Goal: Information Seeking & Learning: Learn about a topic

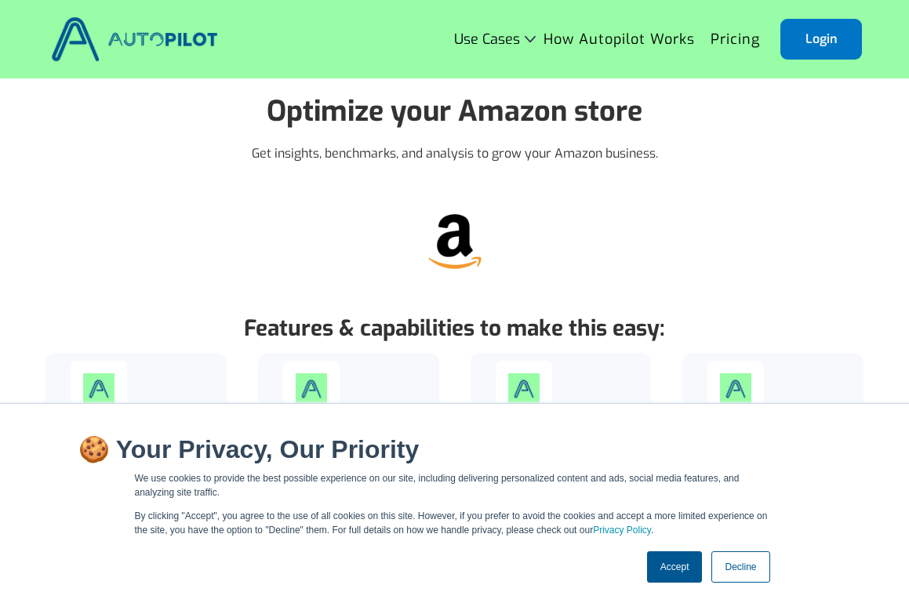
click at [166, 45] on img at bounding box center [134, 39] width 175 height 53
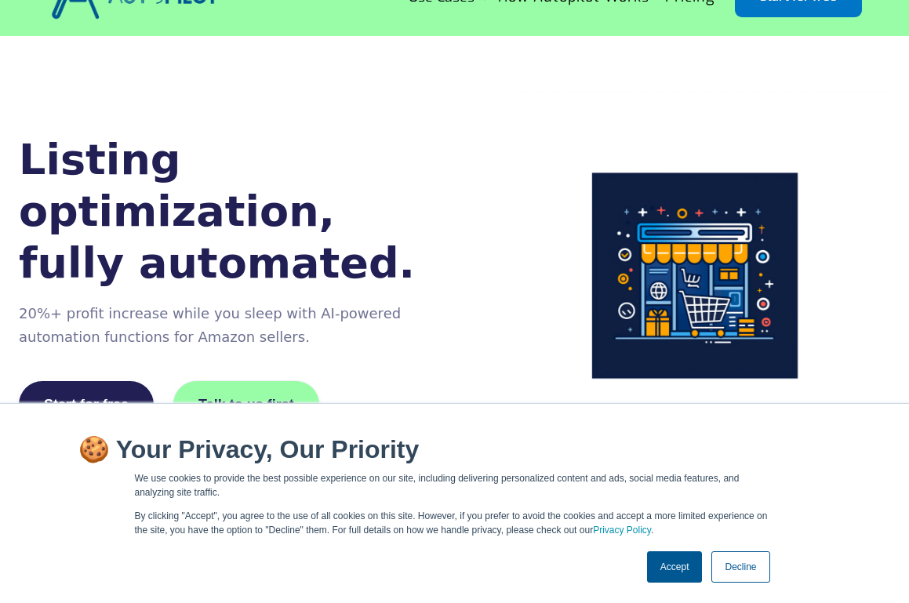
scroll to position [50, 0]
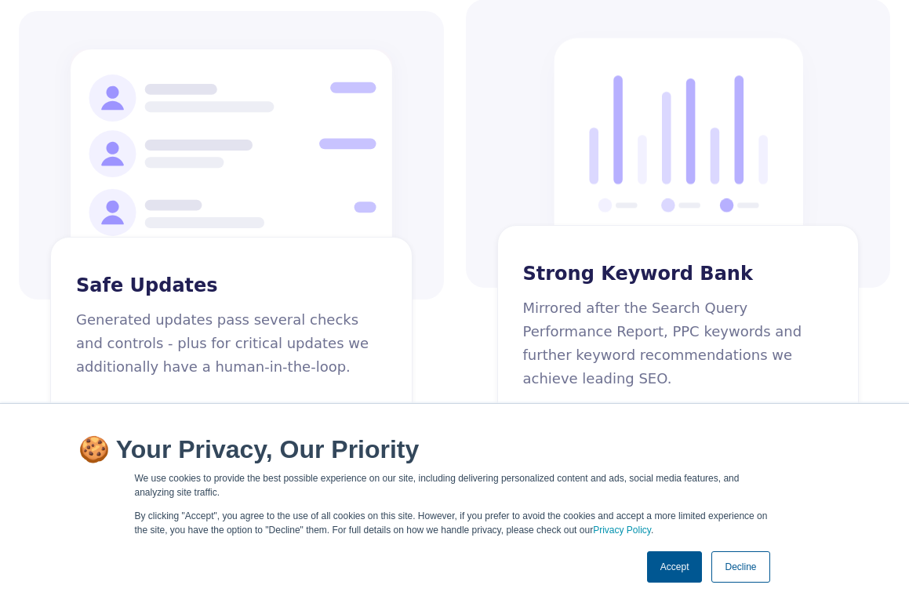
scroll to position [2558, 0]
